Goal: Browse casually

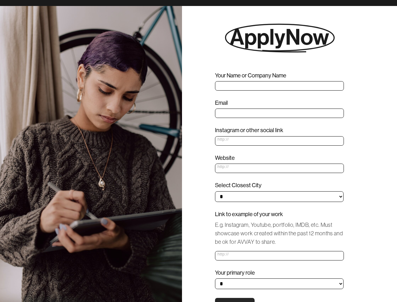
scroll to position [447, 0]
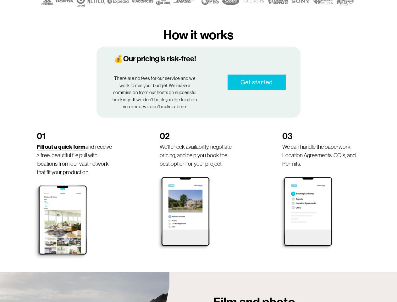
scroll to position [299, 0]
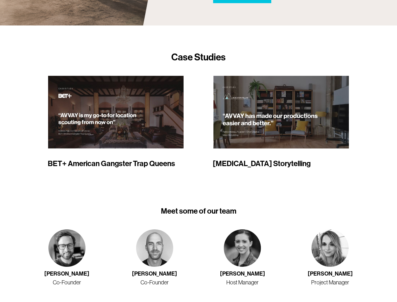
scroll to position [698, 0]
